Goal: Task Accomplishment & Management: Complete application form

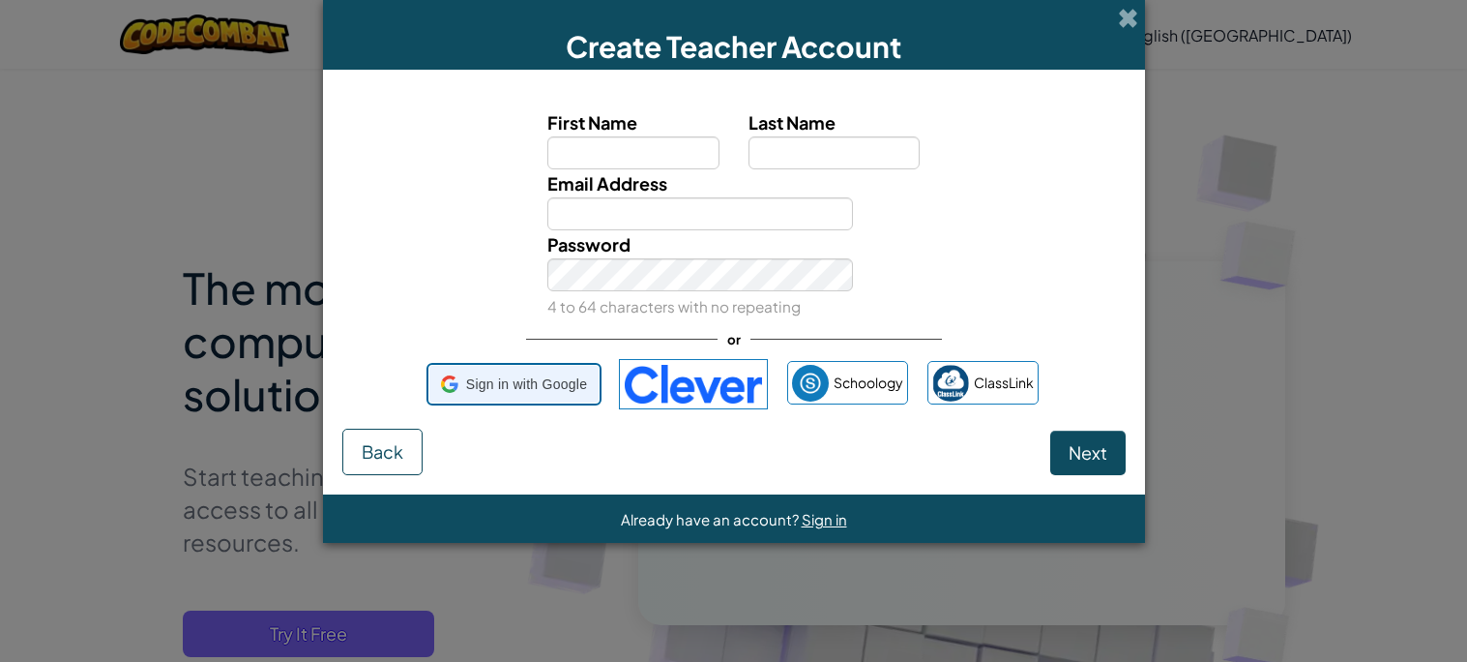
click at [466, 374] on span "Sign in with Google" at bounding box center [526, 384] width 121 height 28
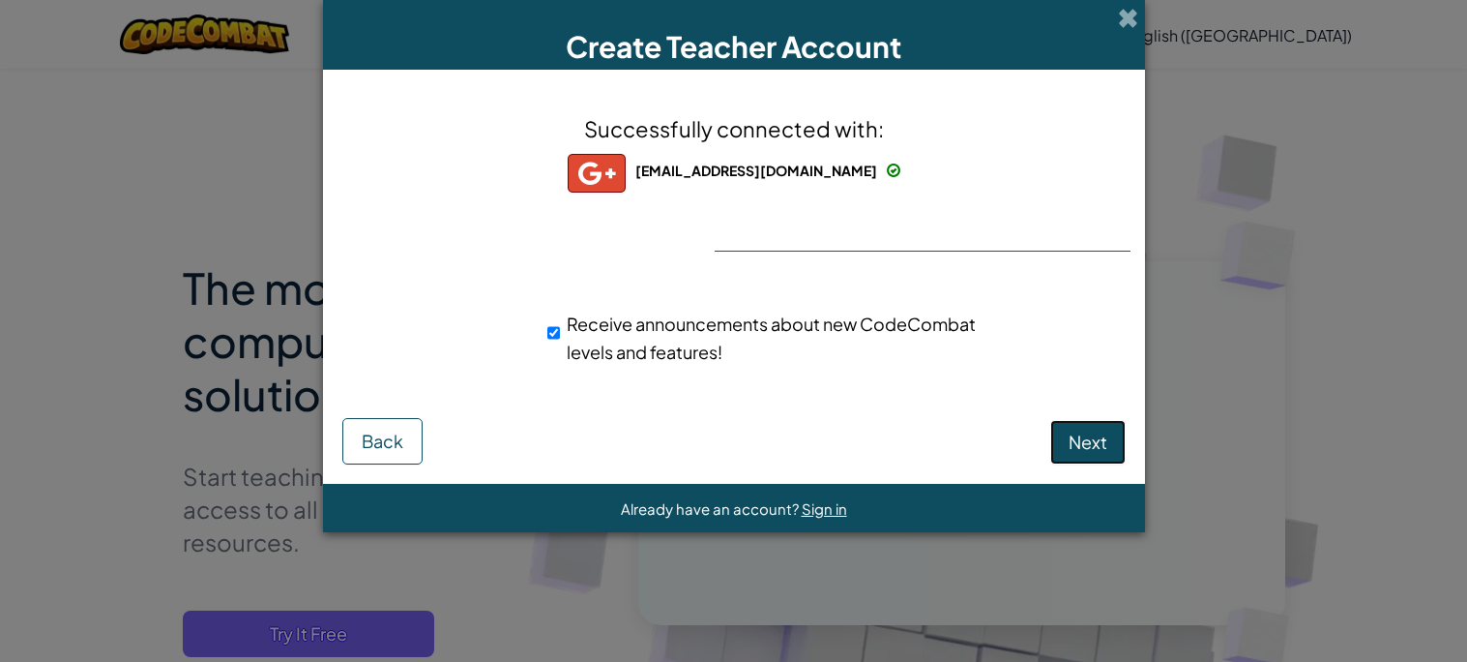
click at [1095, 455] on button "Next" at bounding box center [1088, 442] width 75 height 44
select select
select select "[GEOGRAPHIC_DATA]"
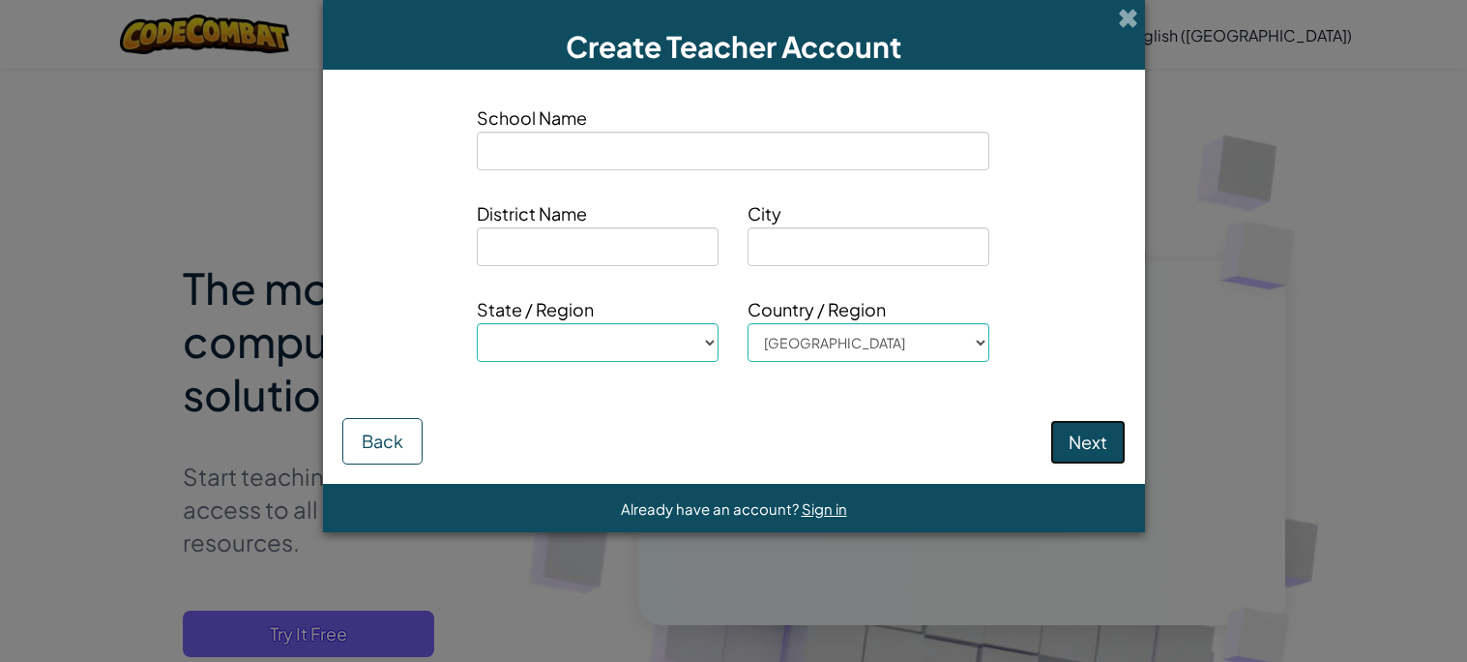
click at [1099, 420] on button "Next" at bounding box center [1088, 442] width 75 height 44
select select
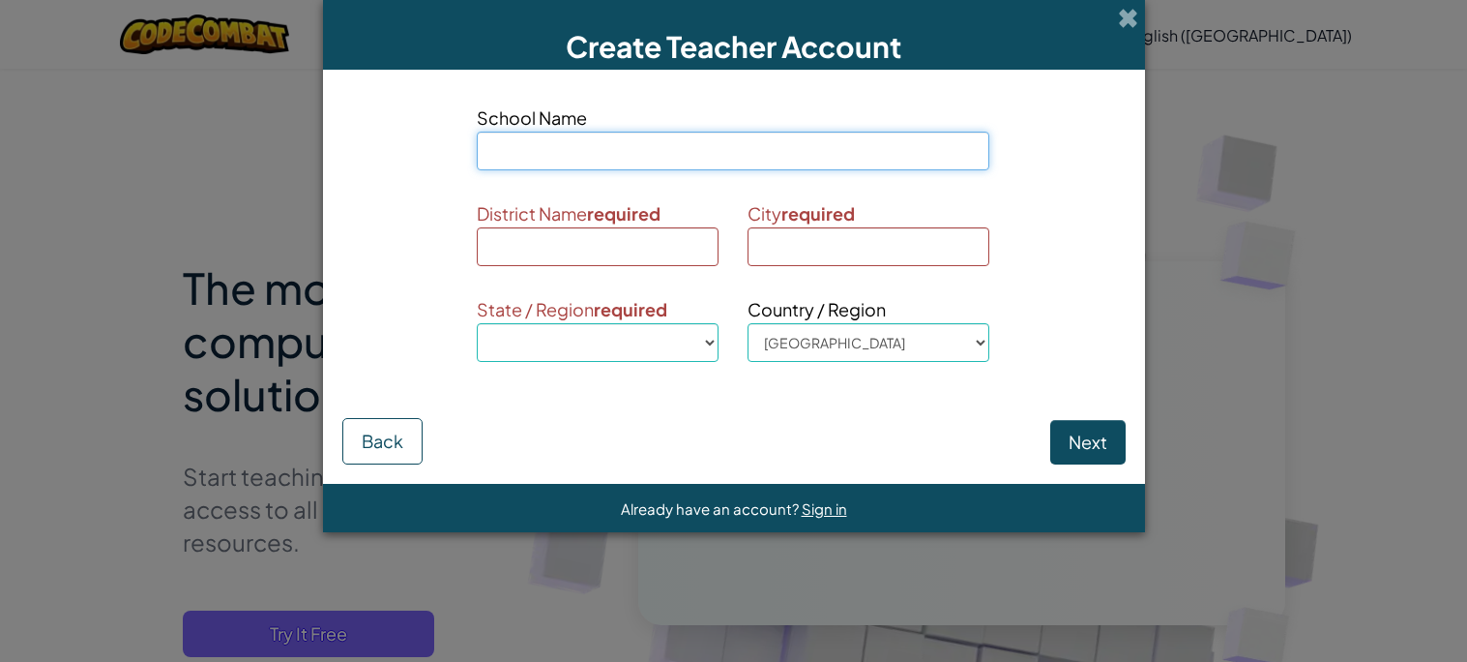
click at [717, 166] on input at bounding box center [733, 151] width 513 height 39
type input "gvuggg"
select select
type input "gvuggg"
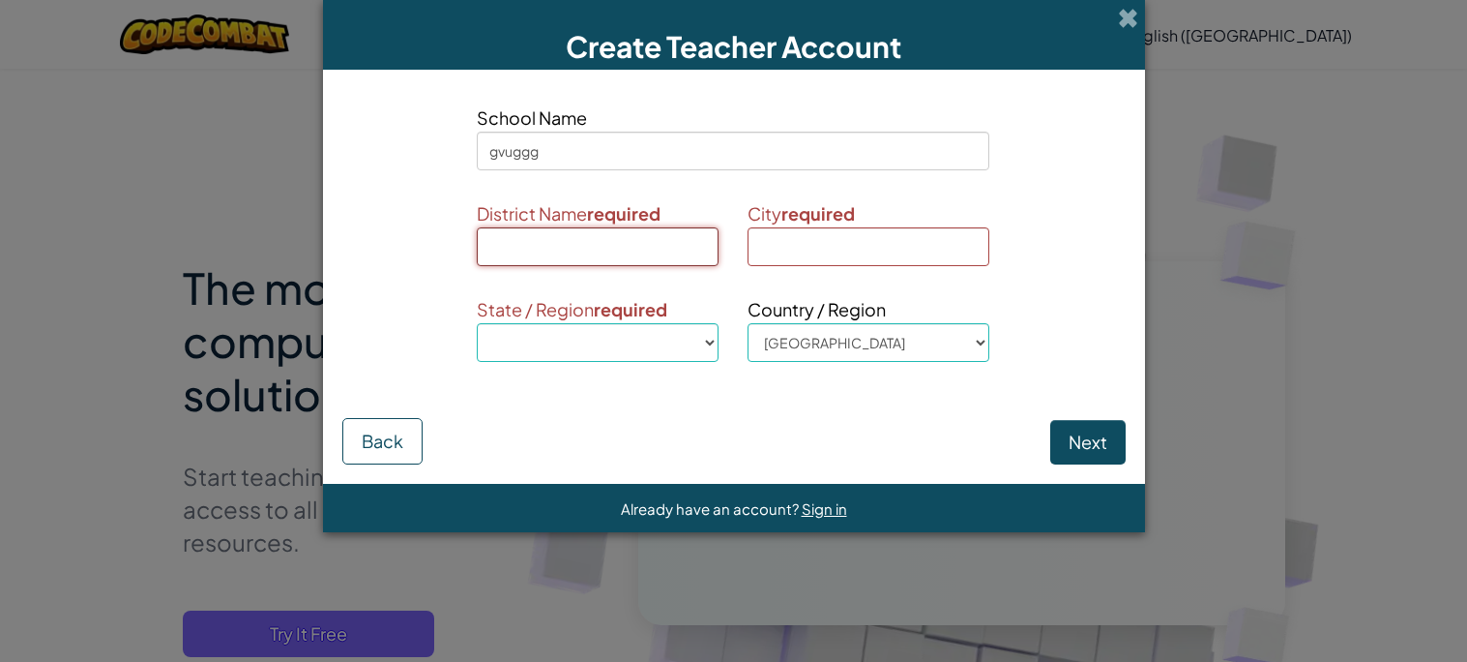
click at [636, 240] on input at bounding box center [598, 246] width 242 height 39
type input "uhygyuh"
select select
type input "uhygyuh"
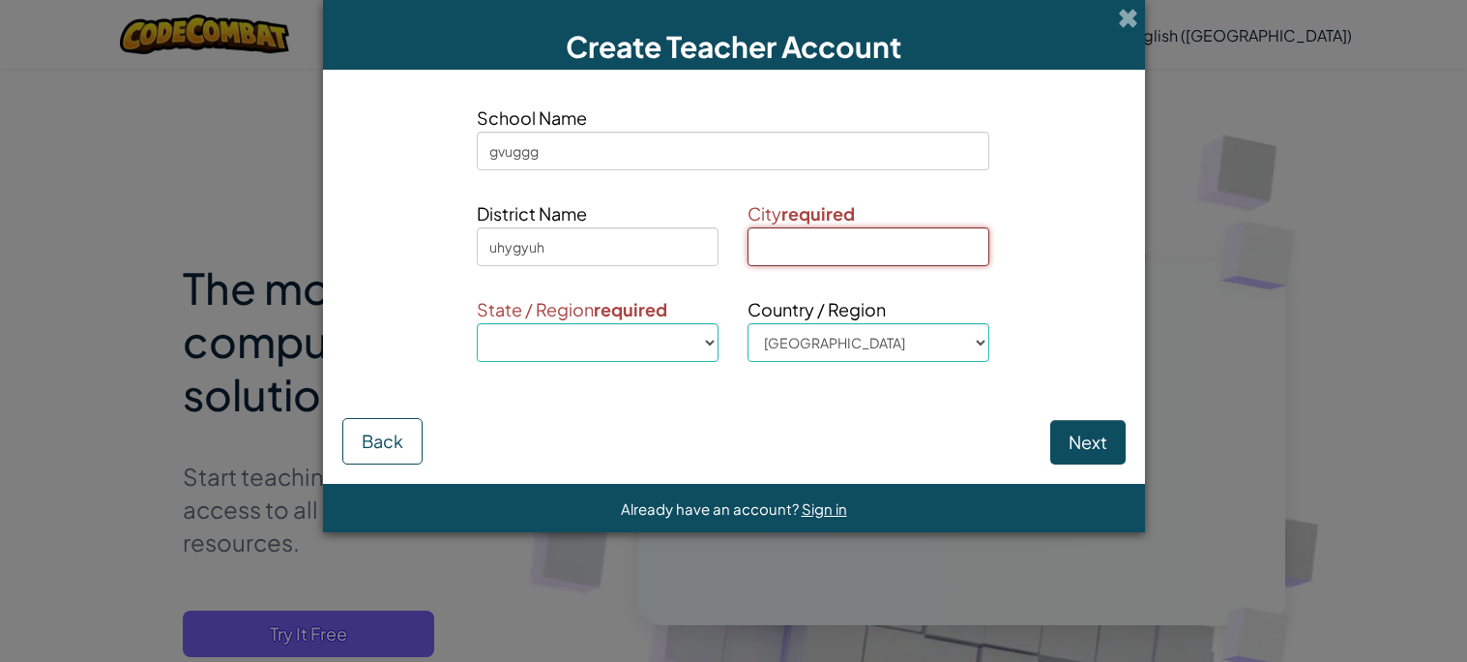
click at [771, 239] on input at bounding box center [869, 246] width 242 height 39
type input "yugguyguy"
select select
type input "yugguyguy"
click at [660, 370] on div "State / Region required [GEOGRAPHIC_DATA], [US_STATE] [GEOGRAPHIC_DATA], [US_ST…" at bounding box center [597, 335] width 271 height 81
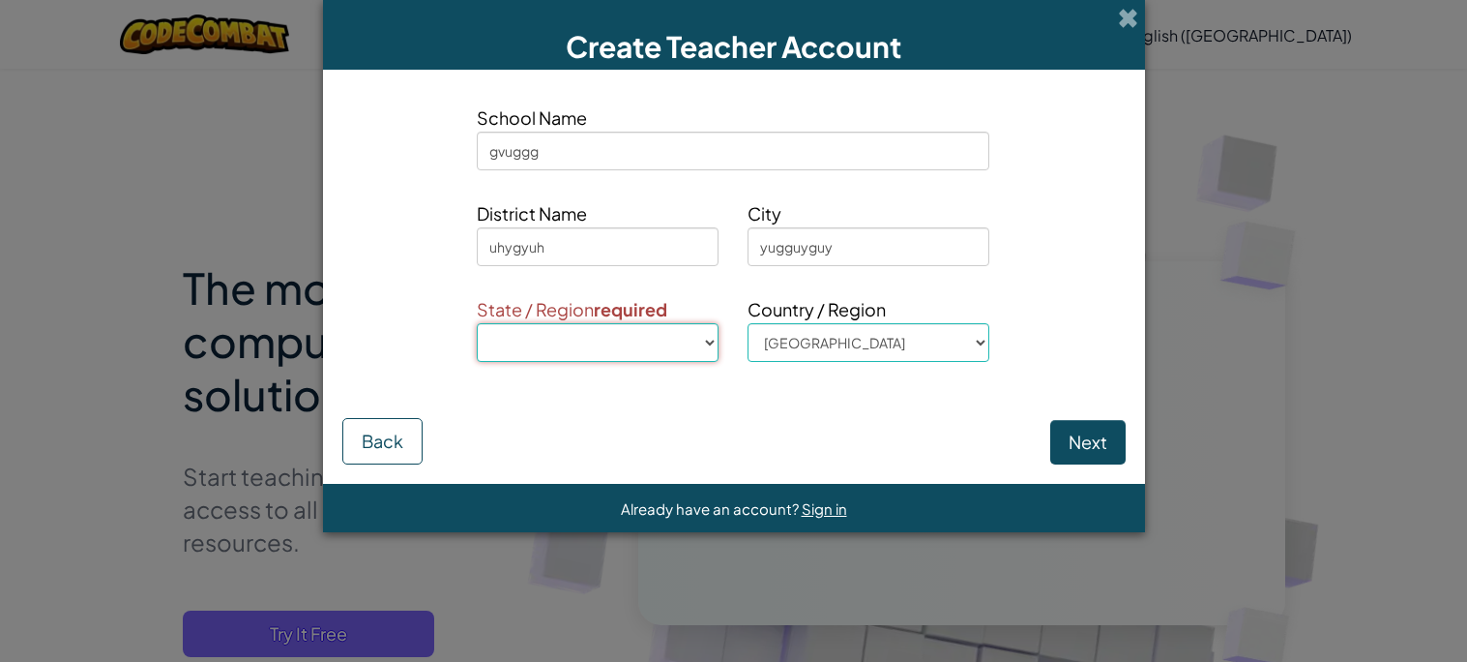
click at [656, 355] on select "[GEOGRAPHIC_DATA], [US_STATE] [GEOGRAPHIC_DATA], [US_STATE] [GEOGRAPHIC_DATA], …" at bounding box center [598, 342] width 242 height 39
select select "FL"
click at [477, 323] on select "[GEOGRAPHIC_DATA], [US_STATE] [GEOGRAPHIC_DATA], [US_STATE] [GEOGRAPHIC_DATA], …" at bounding box center [598, 342] width 242 height 39
click at [1086, 425] on button "Next" at bounding box center [1088, 442] width 75 height 44
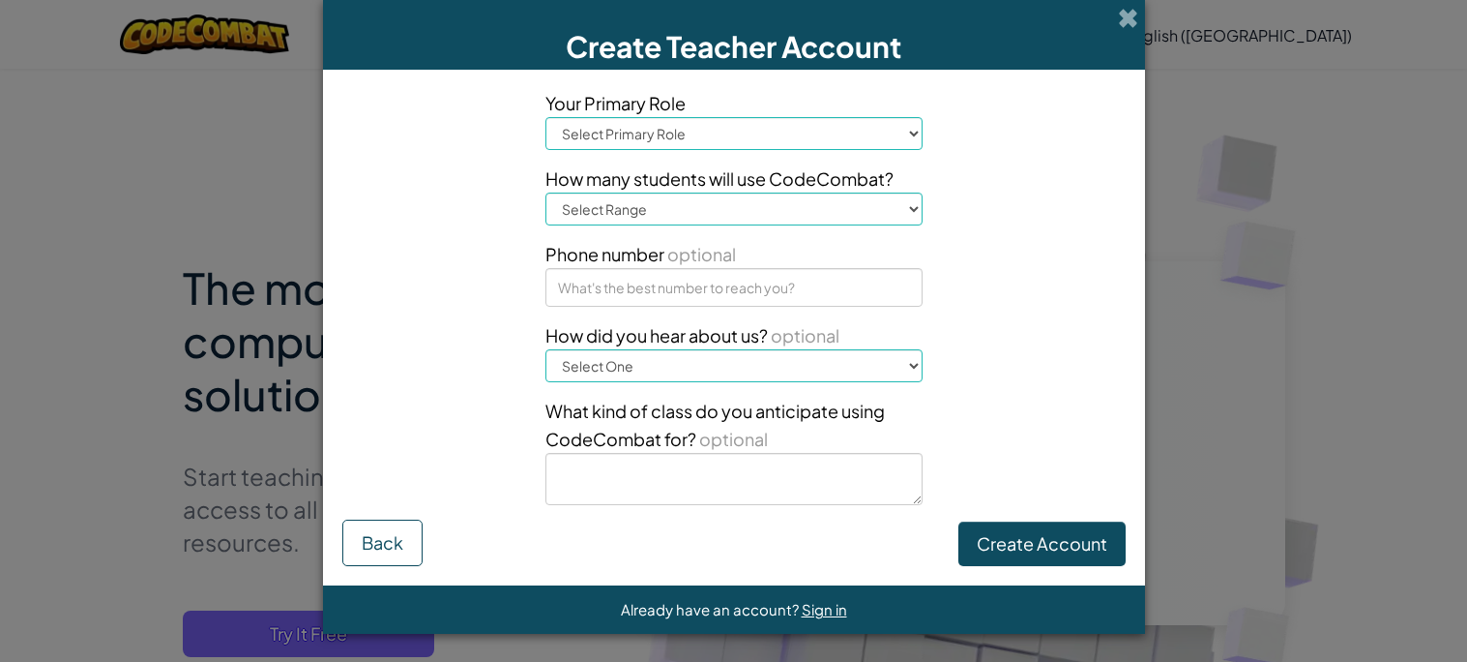
click at [650, 154] on div "Your Primary Role Select Primary Role Principal Parent Technology coordinator T…" at bounding box center [734, 304] width 406 height 430
click at [645, 135] on select "Select Primary Role Principal Parent Technology coordinator Teacher Curriculum …" at bounding box center [734, 133] width 377 height 33
select select "Superintendent"
click at [546, 117] on select "Select Primary Role Principal Parent Technology coordinator Teacher Curriculum …" at bounding box center [734, 133] width 377 height 33
click at [683, 205] on select "Select Range 1-10 11-50 [PHONE_NUMBER] [PHONE_NUMBER] 1000+" at bounding box center [734, 208] width 377 height 33
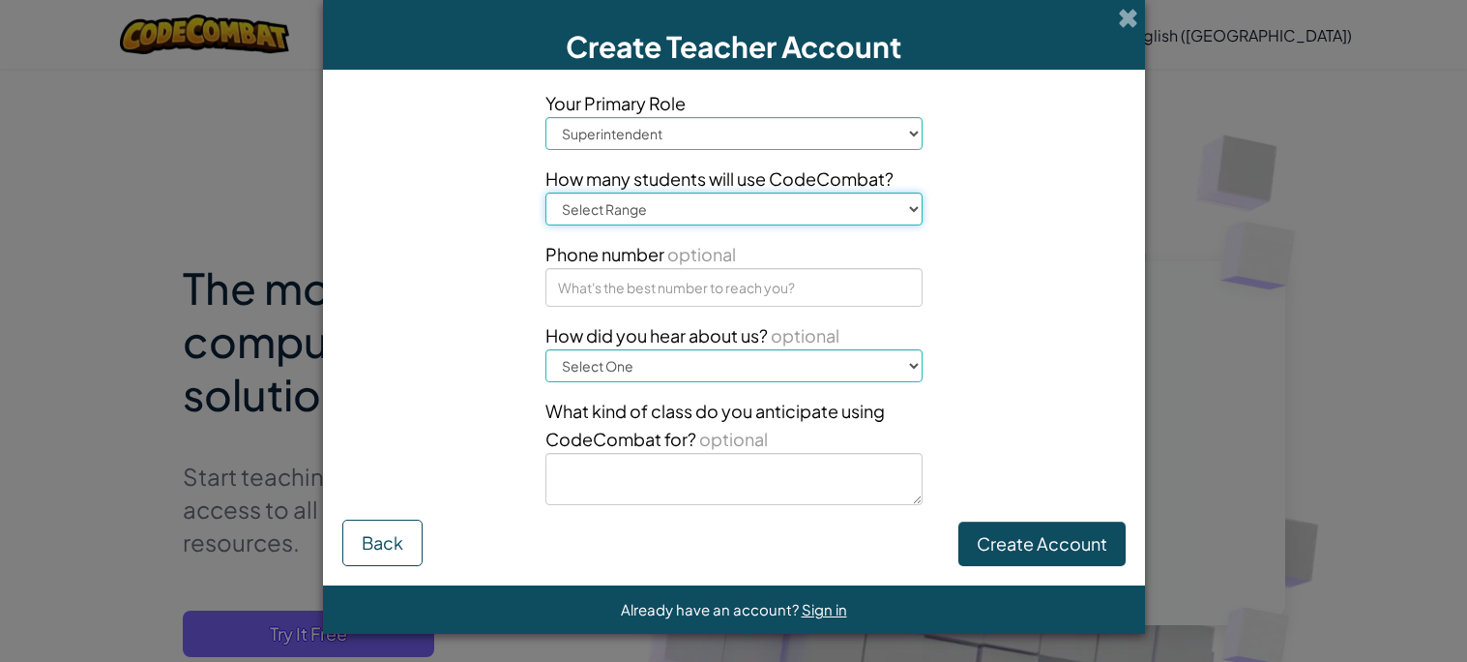
select select "1-10"
click at [546, 192] on select "Select Range 1-10 11-50 [PHONE_NUMBER] [PHONE_NUMBER] 1000+" at bounding box center [734, 208] width 377 height 33
click at [645, 355] on select "Select One Conference (e.g. ISTE) [DOMAIN_NAME][URL] of Code A teacher An admin…" at bounding box center [734, 365] width 377 height 33
click at [546, 349] on select "Select One Conference (e.g. ISTE) [DOMAIN_NAME][URL] of Code A teacher An admin…" at bounding box center [734, 365] width 377 height 33
click at [642, 368] on select "Select One Conference (e.g. ISTE) [DOMAIN_NAME][URL] of Code A teacher An admin…" at bounding box center [734, 365] width 377 height 33
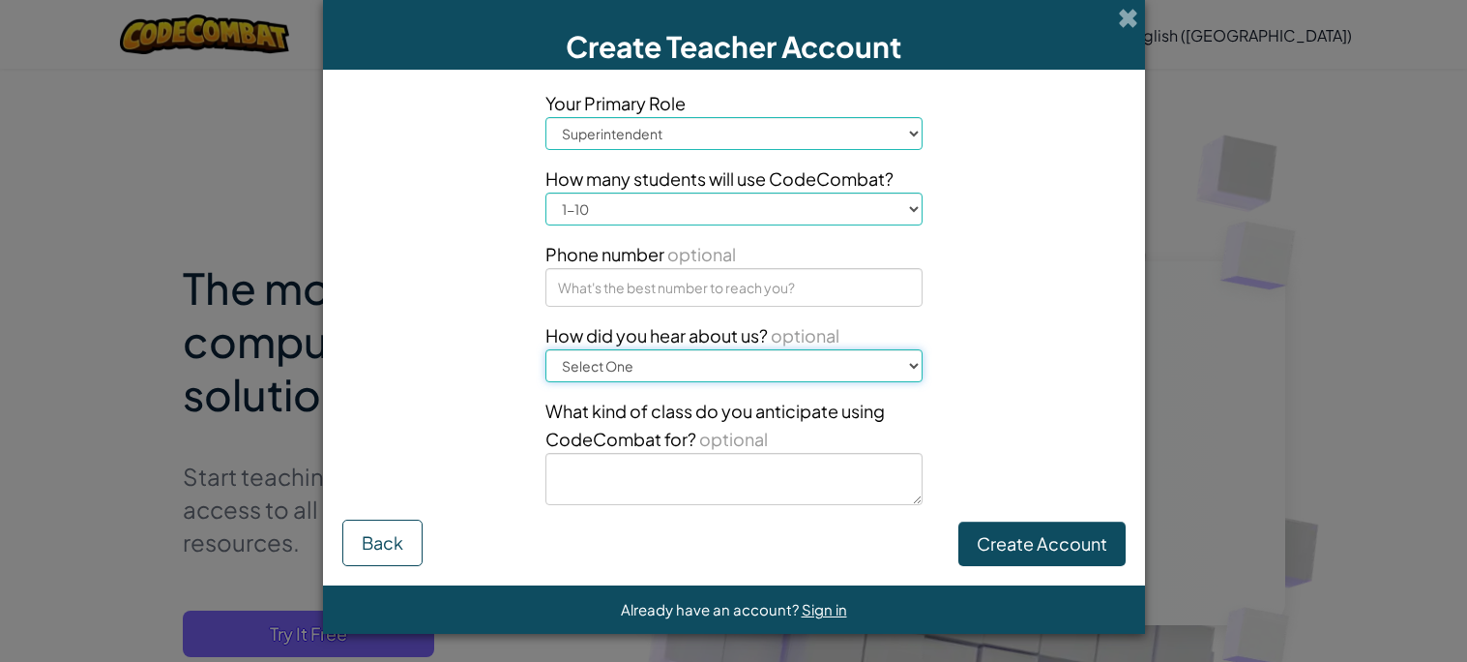
select select "Other"
click at [546, 349] on select "Select One Conference (e.g. ISTE) [DOMAIN_NAME][URL] of Code A teacher An admin…" at bounding box center [734, 365] width 377 height 33
click at [965, 544] on button "Create Account" at bounding box center [1042, 543] width 167 height 44
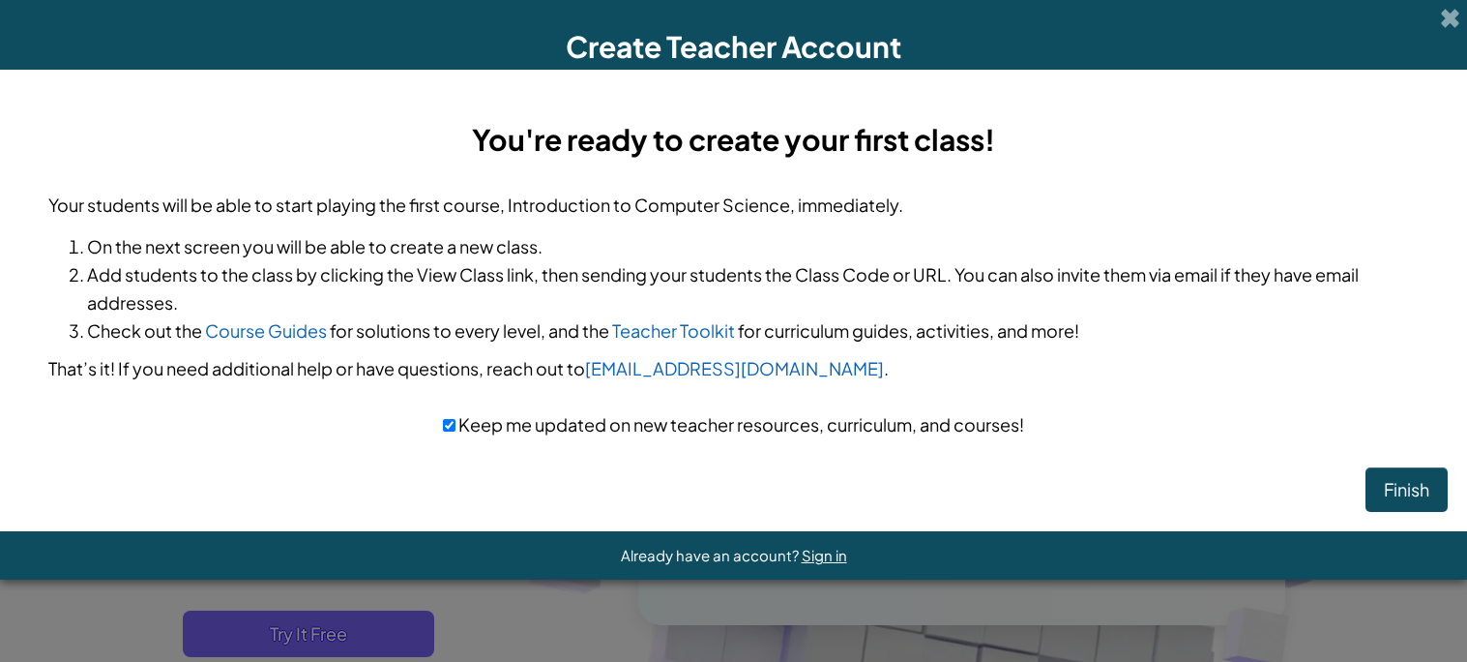
click at [1406, 463] on div "You're ready to create your first class! Your students will be able to start pl…" at bounding box center [733, 278] width 1429 height 378
click at [1403, 488] on button "Finish" at bounding box center [1407, 489] width 82 height 44
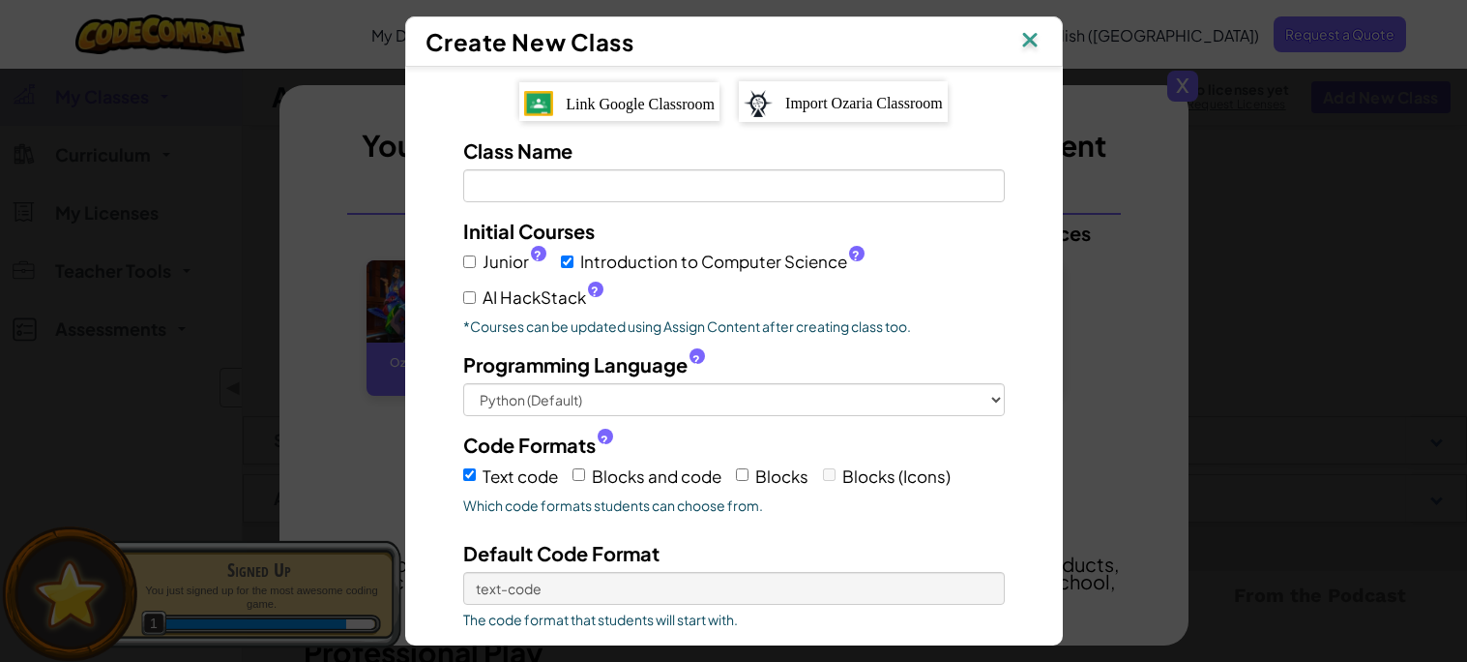
click at [1018, 36] on img at bounding box center [1030, 41] width 25 height 29
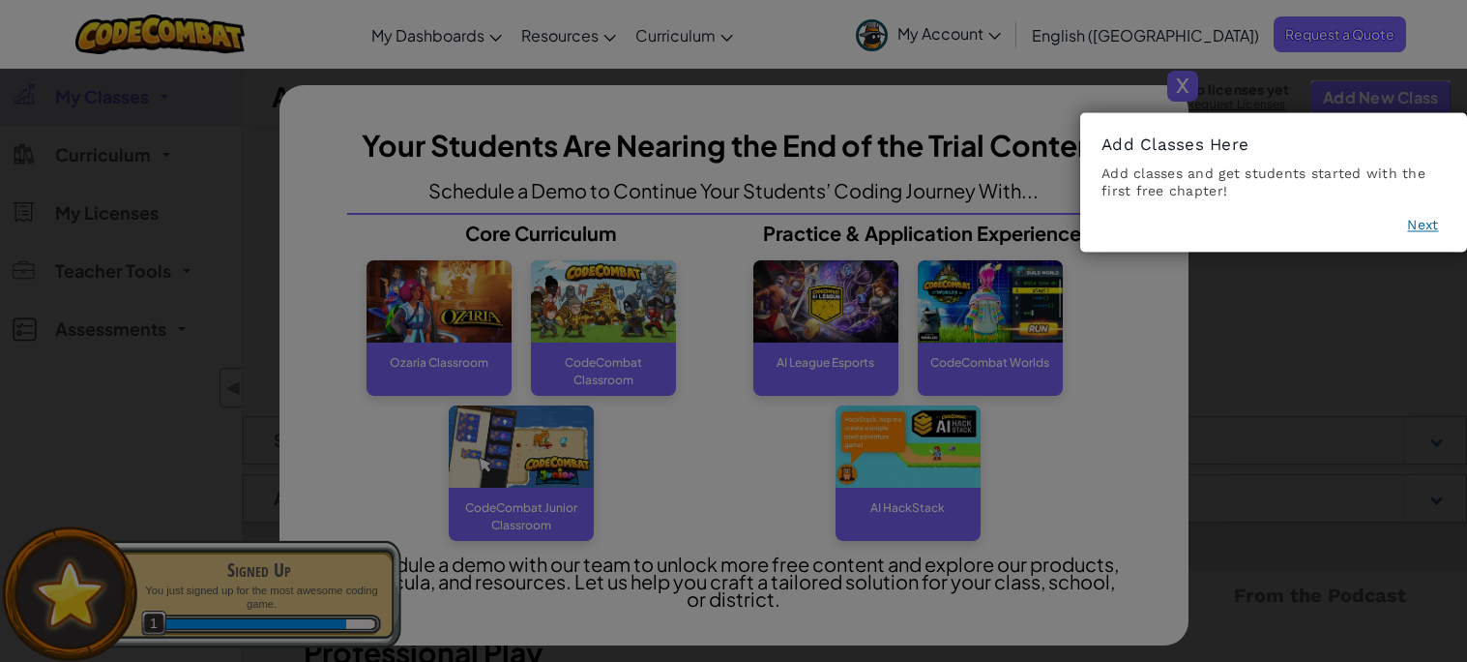
click at [1185, 98] on icon at bounding box center [733, 331] width 1467 height 662
click at [1431, 223] on button "Next" at bounding box center [1422, 225] width 31 height 19
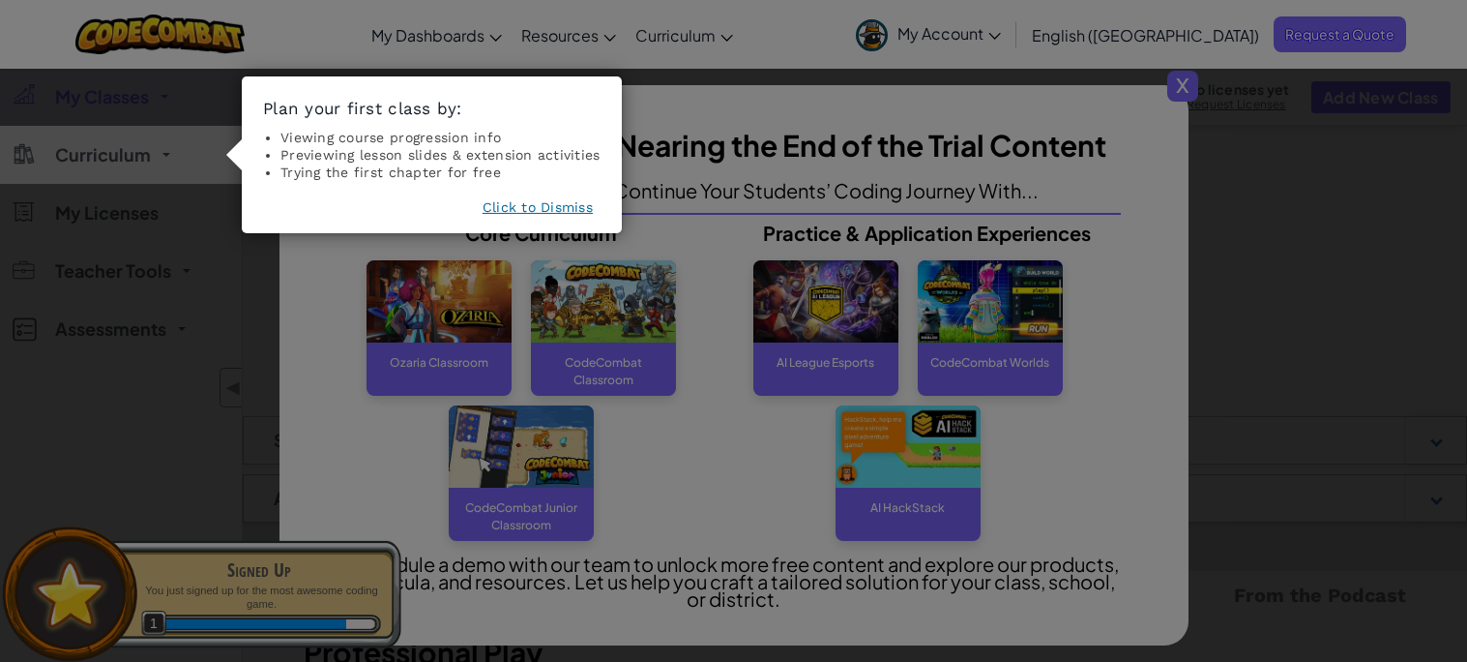
click at [568, 206] on button "Click to Dismiss" at bounding box center [538, 206] width 110 height 19
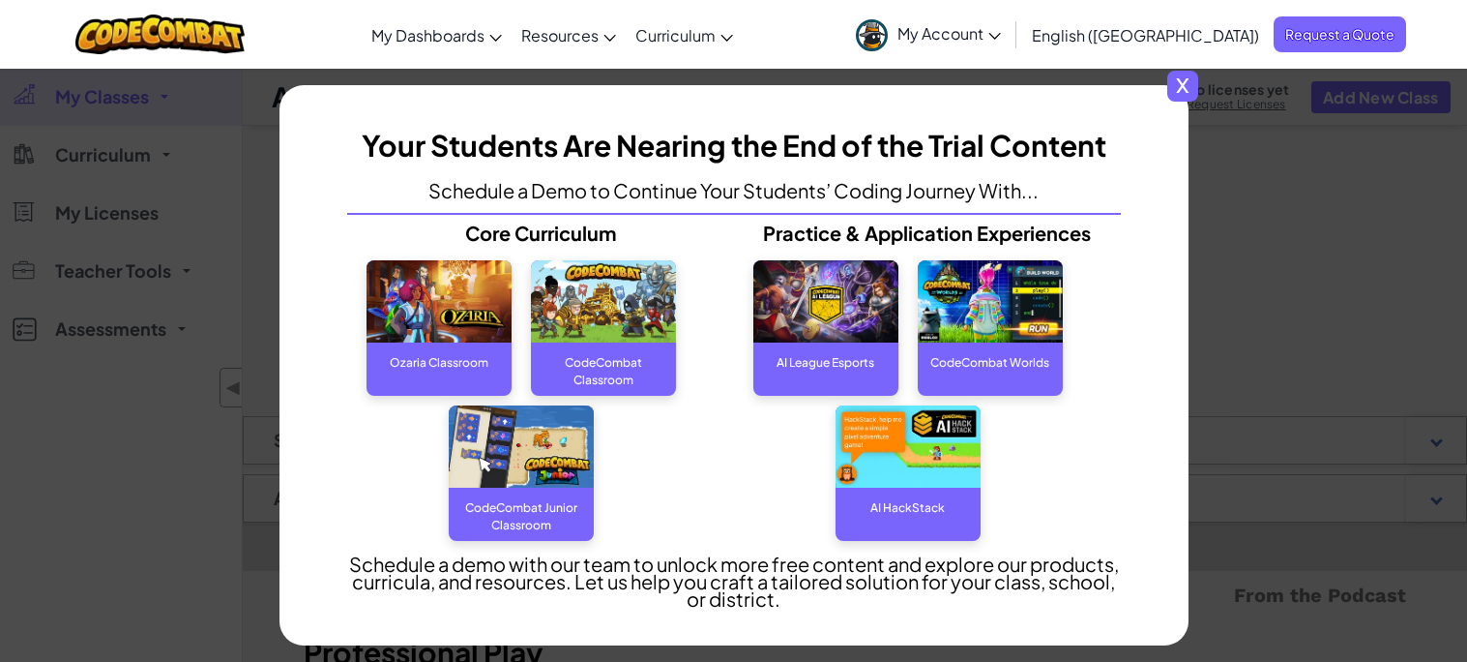
click at [1187, 81] on span "x" at bounding box center [1183, 86] width 31 height 31
